Goal: Complete application form

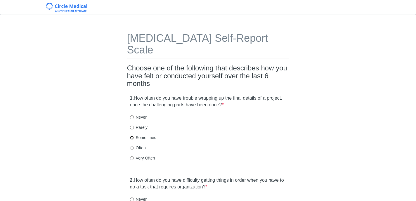
click at [133, 136] on input "Sometimes" at bounding box center [132, 138] width 4 height 4
radio input "true"
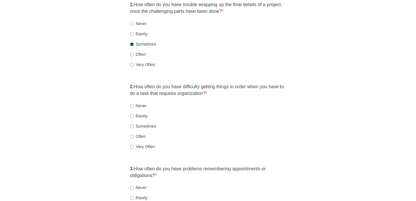
scroll to position [100, 0]
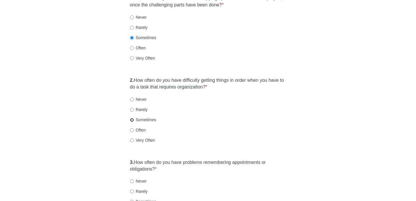
click at [131, 118] on input "Sometimes" at bounding box center [132, 120] width 4 height 4
radio input "true"
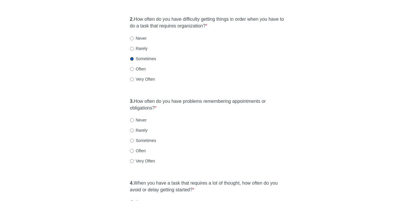
scroll to position [162, 0]
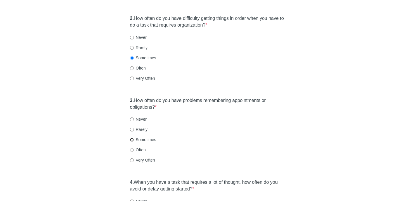
click at [131, 138] on input "Sometimes" at bounding box center [132, 140] width 4 height 4
radio input "true"
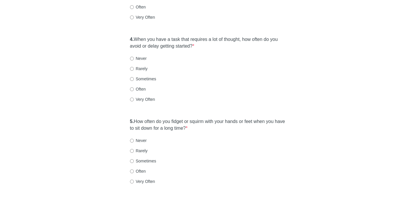
scroll to position [306, 0]
click at [131, 76] on input "Sometimes" at bounding box center [132, 78] width 4 height 4
radio input "true"
click at [132, 159] on input "Sometimes" at bounding box center [132, 161] width 4 height 4
radio input "true"
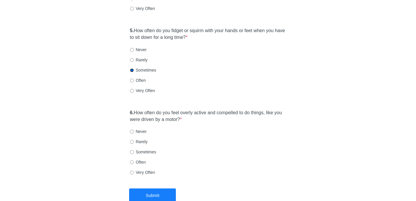
scroll to position [414, 0]
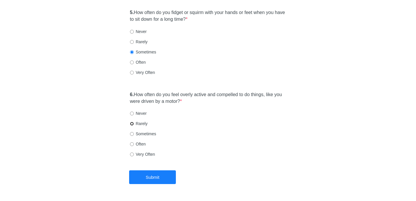
click at [132, 122] on input "Rarely" at bounding box center [132, 124] width 4 height 4
radio input "true"
click at [152, 171] on button "Submit" at bounding box center [152, 178] width 47 height 14
